Goal: Navigation & Orientation: Understand site structure

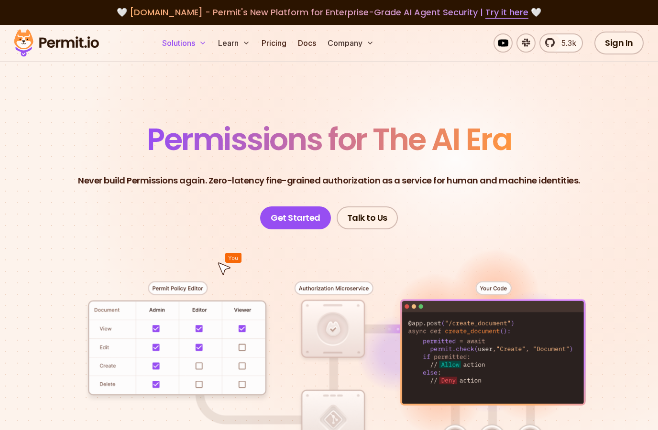
click at [173, 44] on button "Solutions" at bounding box center [184, 42] width 52 height 19
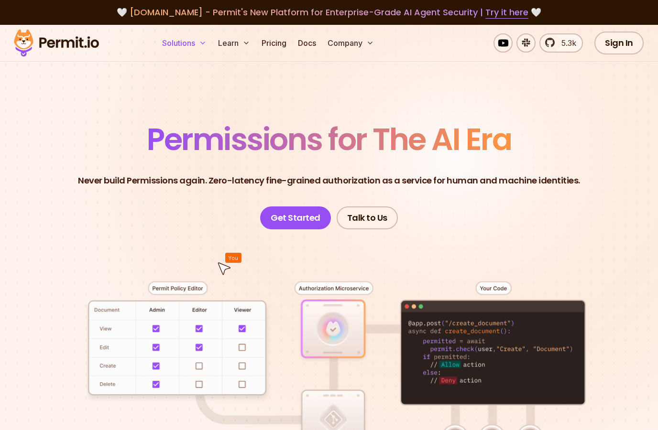
click at [177, 41] on button "Solutions" at bounding box center [184, 42] width 52 height 19
click at [202, 44] on icon at bounding box center [203, 43] width 8 height 8
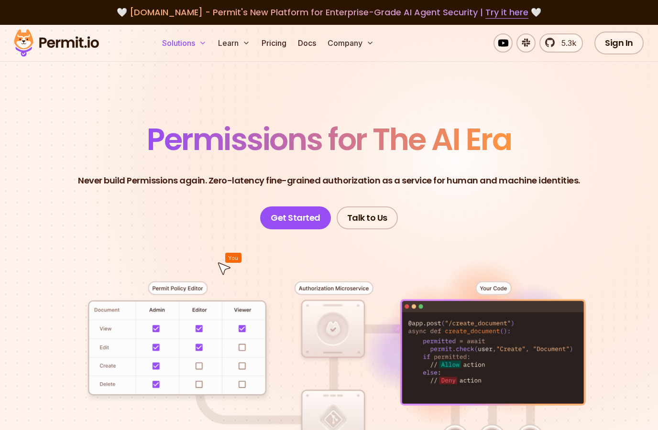
click at [193, 44] on button "Solutions" at bounding box center [184, 42] width 52 height 19
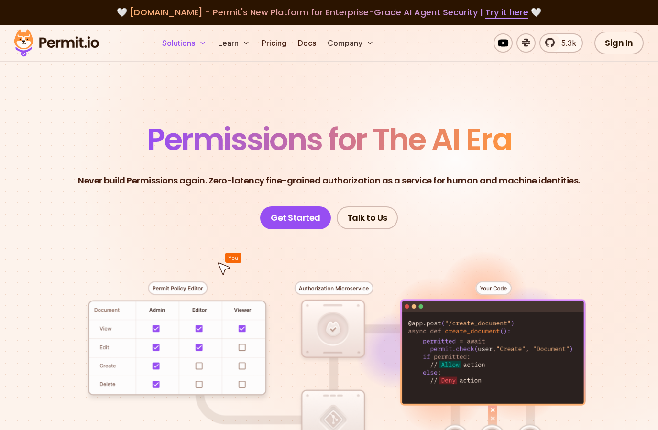
click at [193, 44] on button "Solutions" at bounding box center [184, 42] width 52 height 19
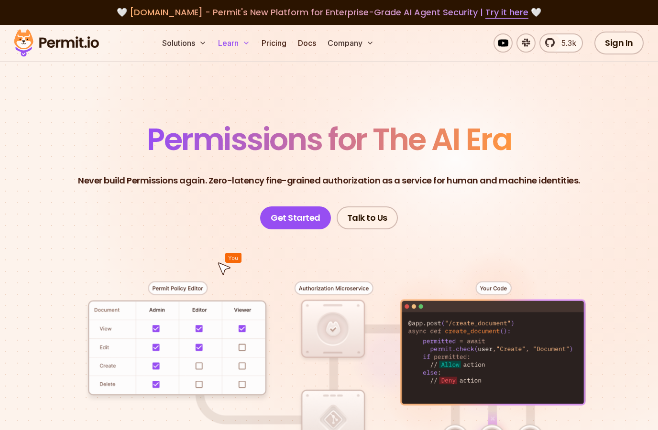
click at [238, 45] on button "Learn" at bounding box center [234, 42] width 40 height 19
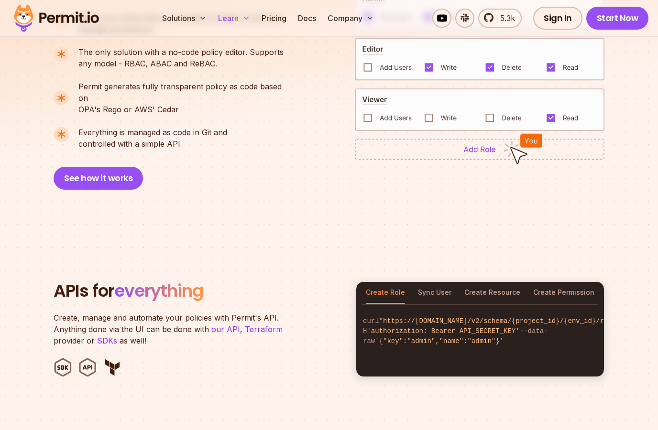
scroll to position [756, 0]
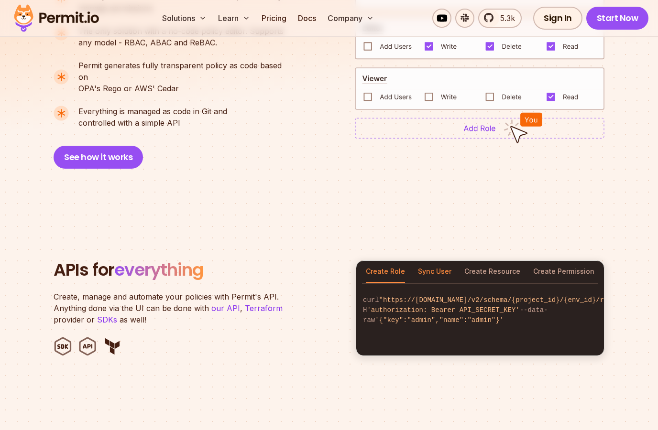
click at [438, 266] on button "Sync User" at bounding box center [434, 272] width 33 height 22
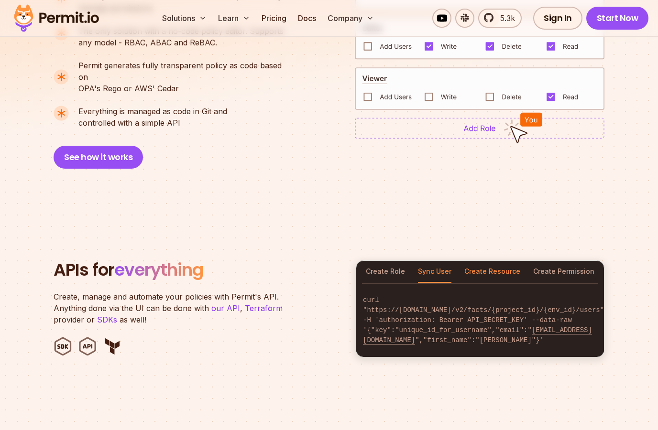
click at [498, 263] on button "Create Resource" at bounding box center [492, 272] width 56 height 22
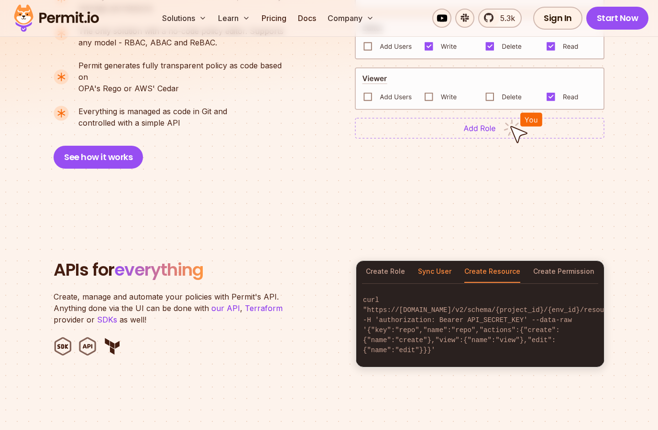
click at [440, 262] on button "Sync User" at bounding box center [434, 272] width 33 height 22
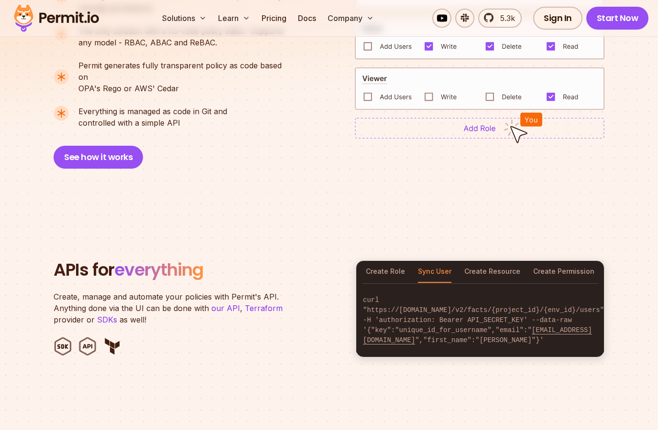
click at [435, 269] on button "Sync User" at bounding box center [434, 272] width 33 height 22
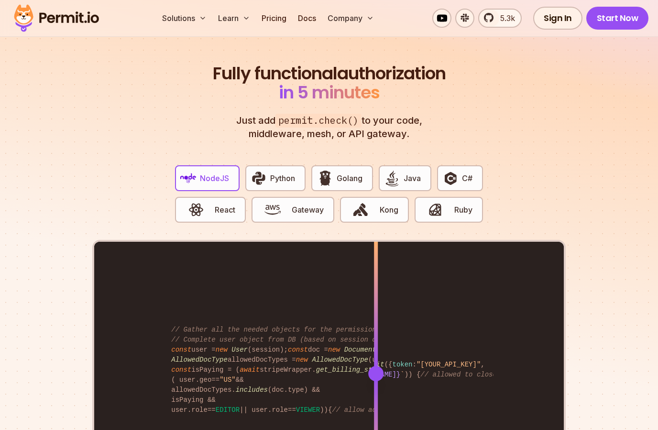
scroll to position [1747, 0]
click at [196, 171] on img "button" at bounding box center [188, 179] width 16 height 16
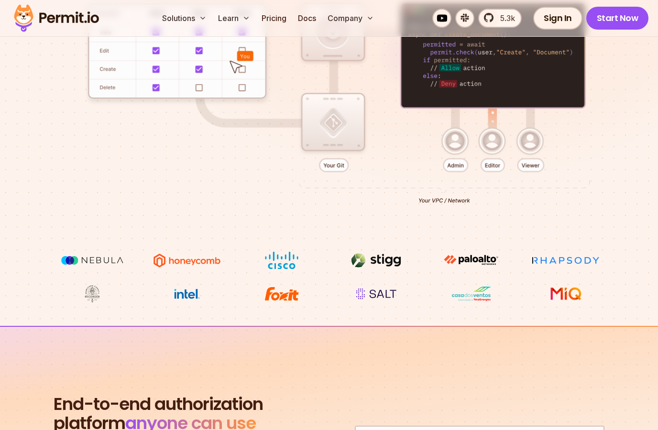
scroll to position [0, 0]
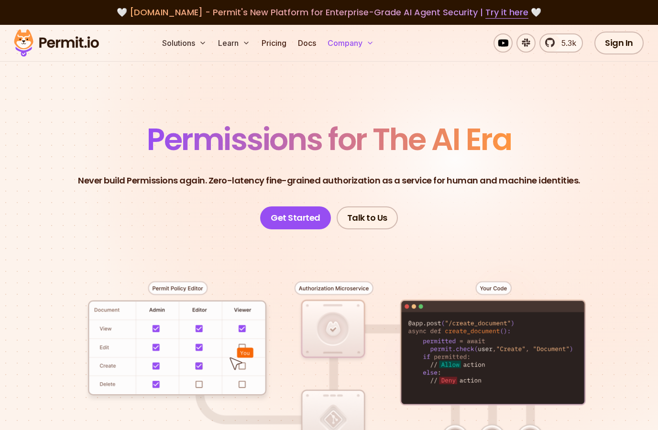
click at [344, 47] on button "Company" at bounding box center [351, 42] width 54 height 19
click at [371, 52] on button "Company" at bounding box center [351, 42] width 54 height 19
click at [365, 38] on button "Company" at bounding box center [351, 42] width 54 height 19
click at [610, 50] on link "Sign In" at bounding box center [618, 43] width 49 height 23
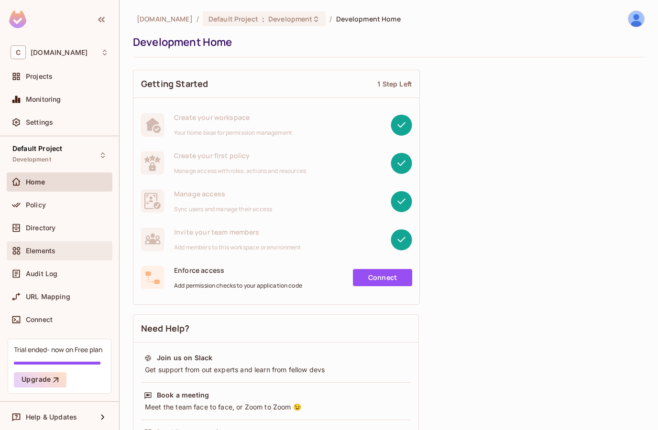
click at [57, 251] on div "Elements" at bounding box center [67, 251] width 83 height 8
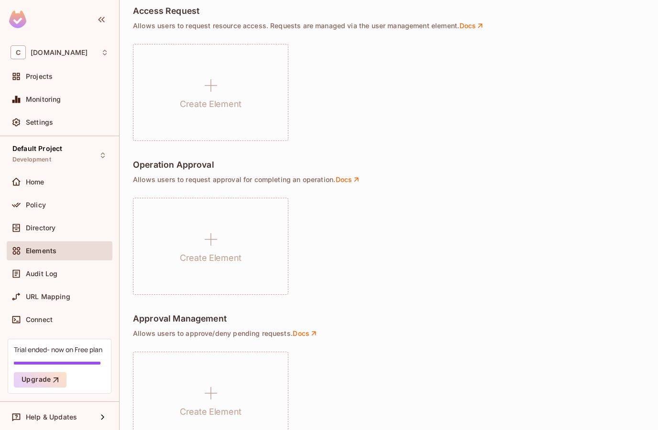
click at [42, 255] on span "Elements" at bounding box center [41, 251] width 31 height 8
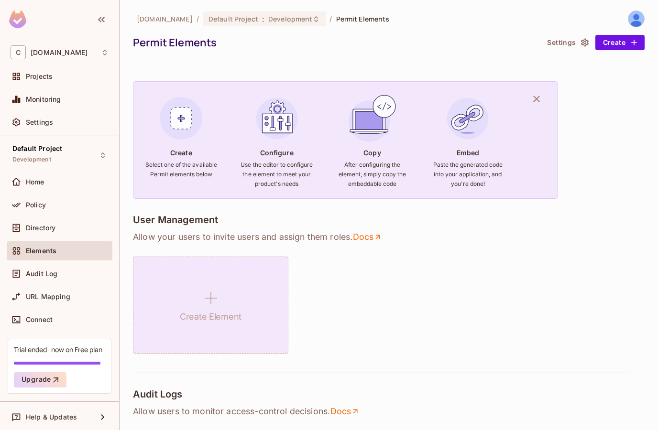
click at [254, 286] on div "Create Element" at bounding box center [210, 305] width 155 height 97
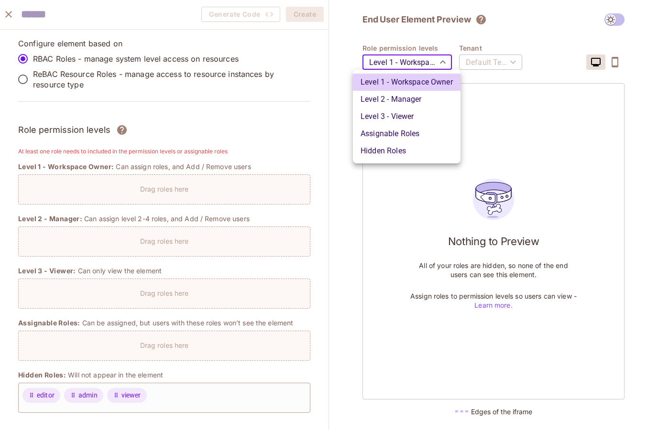
click at [425, 65] on body "C circular.eco Projects Monitoring Settings Default Project Development Home Po…" at bounding box center [329, 215] width 658 height 430
click at [425, 65] on div at bounding box center [329, 215] width 658 height 430
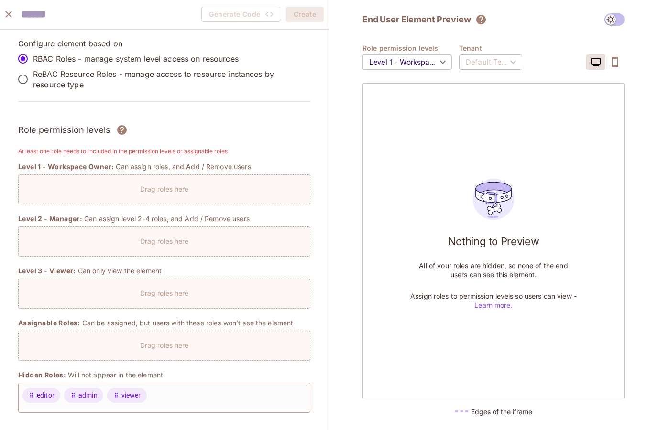
click at [490, 225] on img at bounding box center [494, 200] width 52 height 52
click at [132, 191] on div "Drag roles here" at bounding box center [164, 187] width 291 height 14
click at [34, 394] on icon at bounding box center [31, 395] width 7 height 7
drag, startPoint x: 164, startPoint y: 196, endPoint x: 171, endPoint y: 206, distance: 11.8
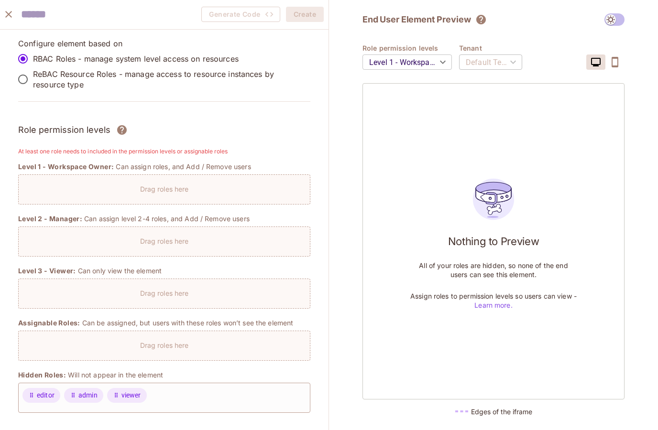
click at [10, 16] on icon "close" at bounding box center [8, 14] width 7 height 7
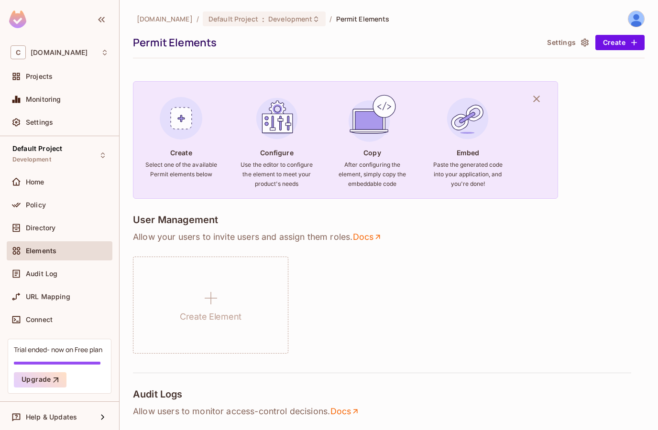
click at [180, 227] on div "User Management" at bounding box center [389, 220] width 512 height 13
click at [49, 282] on div "Audit Log" at bounding box center [60, 273] width 106 height 19
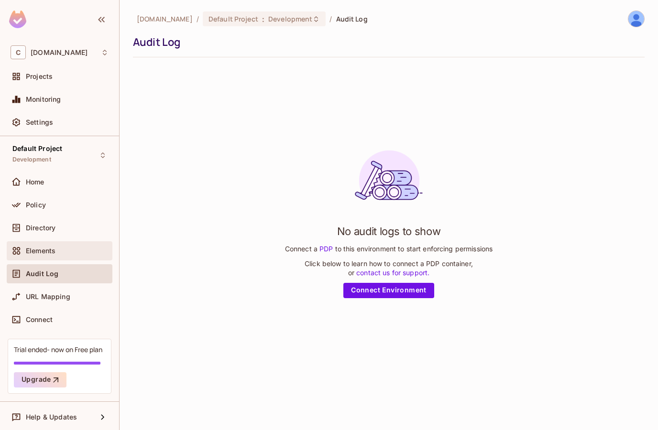
click at [46, 257] on div "Elements" at bounding box center [60, 250] width 106 height 19
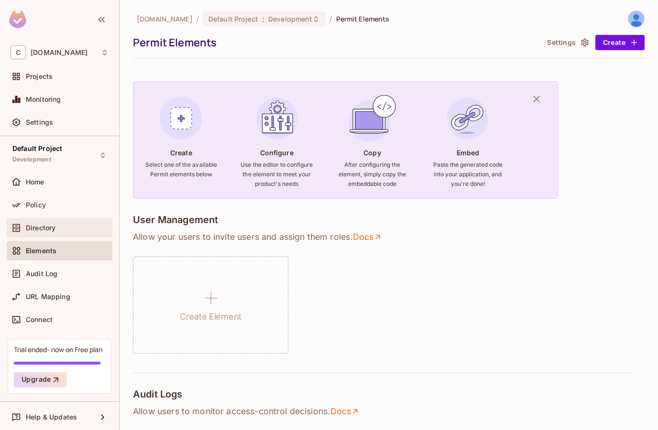
click at [41, 232] on div "Directory" at bounding box center [60, 227] width 98 height 11
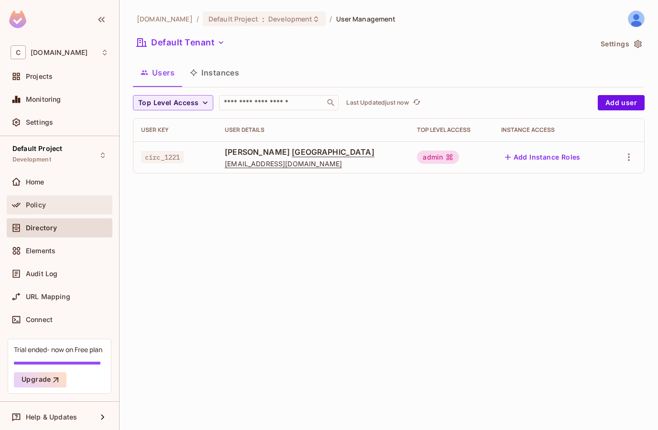
click at [54, 208] on div "Policy" at bounding box center [67, 205] width 83 height 8
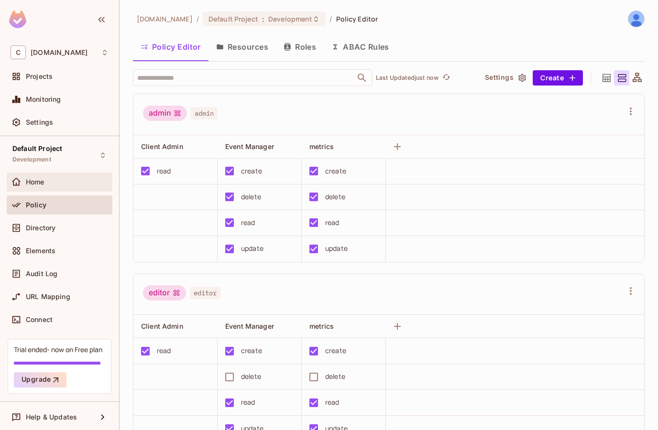
click at [46, 190] on div "Home" at bounding box center [60, 182] width 106 height 19
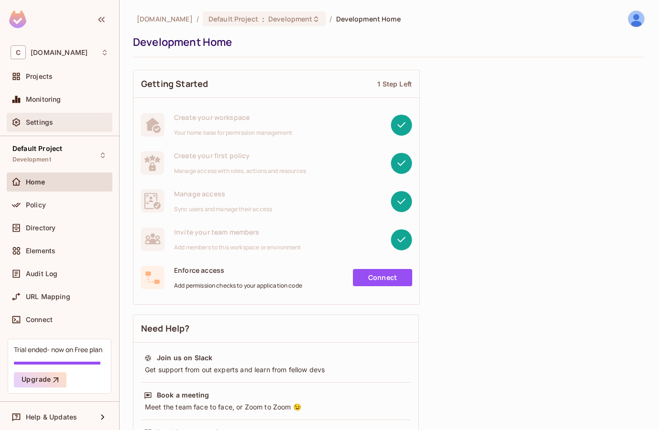
click at [38, 120] on span "Settings" at bounding box center [39, 123] width 27 height 8
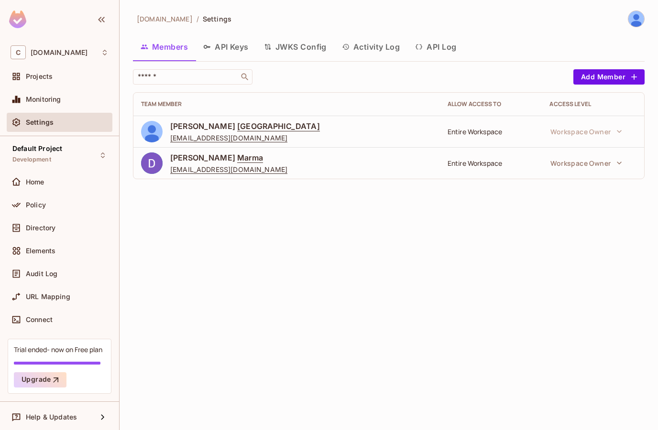
click at [312, 211] on div "circular.eco / Settings Members API Keys JWKS Config Activity Log API Log ​ Add…" at bounding box center [389, 215] width 538 height 430
click at [287, 52] on button "JWKS Config" at bounding box center [295, 47] width 78 height 24
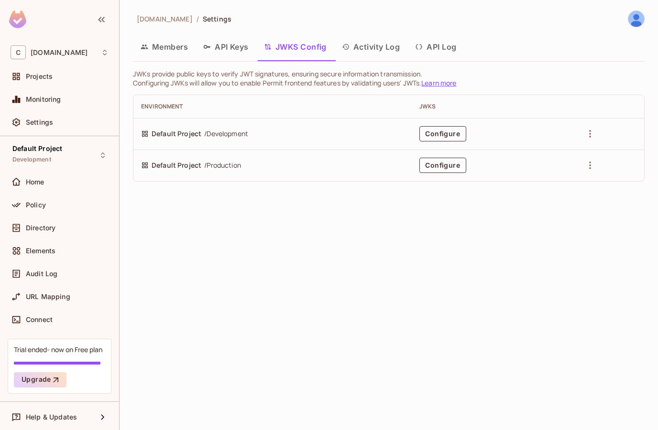
click at [388, 49] on button "Activity Log" at bounding box center [371, 47] width 74 height 24
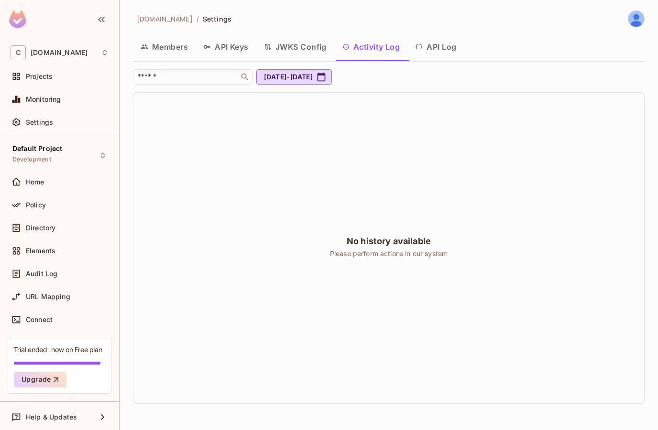
click at [431, 52] on button "API Log" at bounding box center [435, 47] width 56 height 24
